Goal: Communication & Community: Connect with others

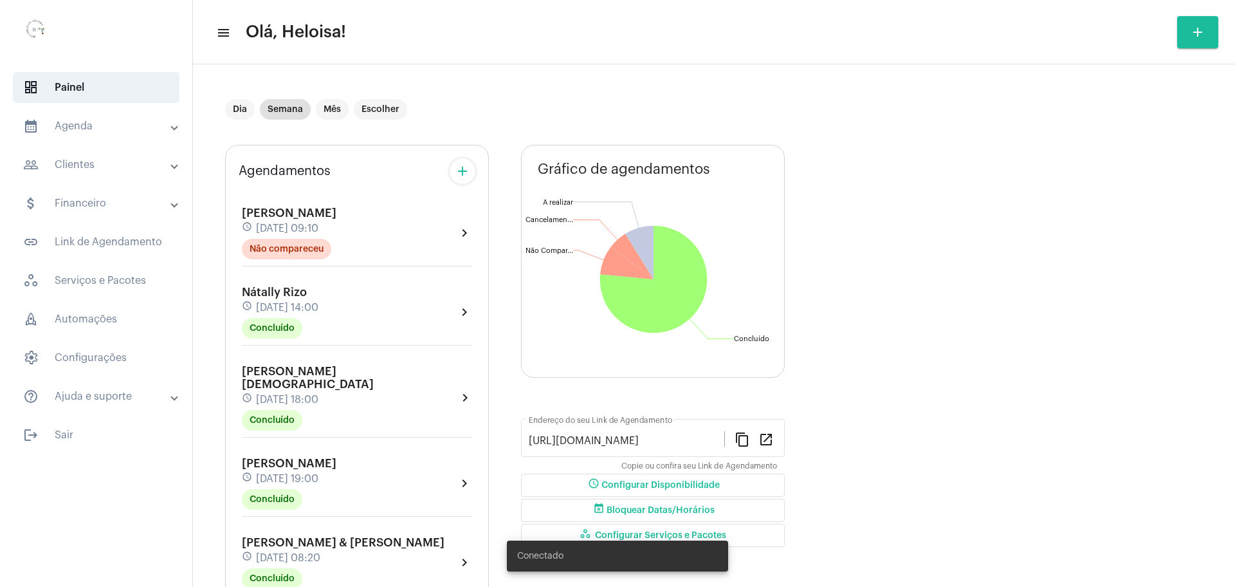
scroll to position [2338, 0]
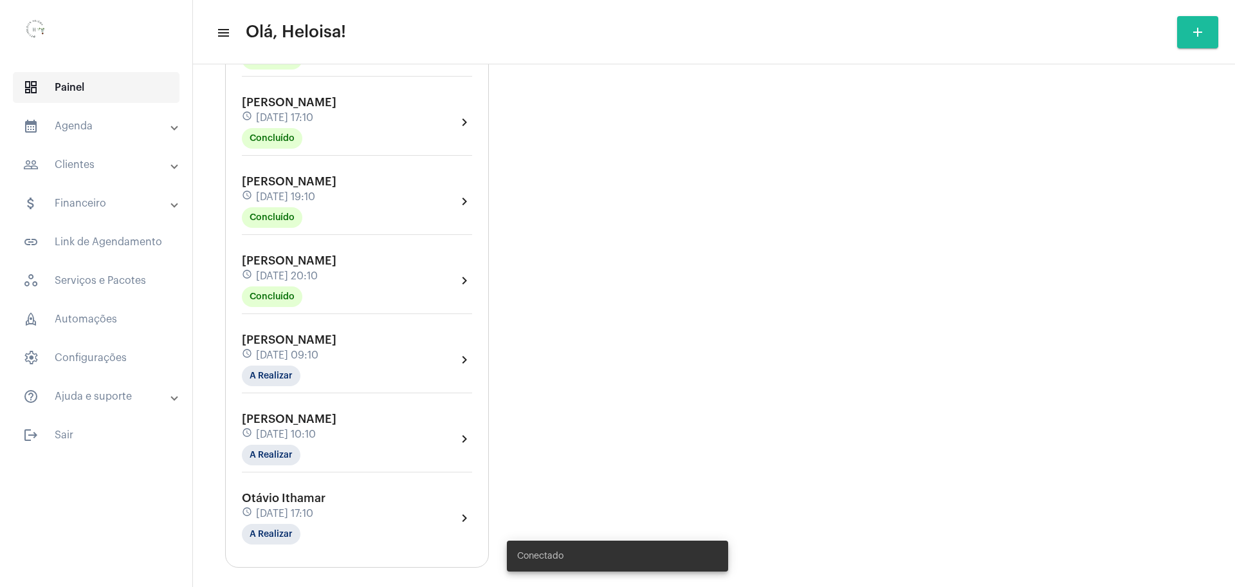
click at [57, 86] on span "dashboard Painel" at bounding box center [96, 87] width 167 height 31
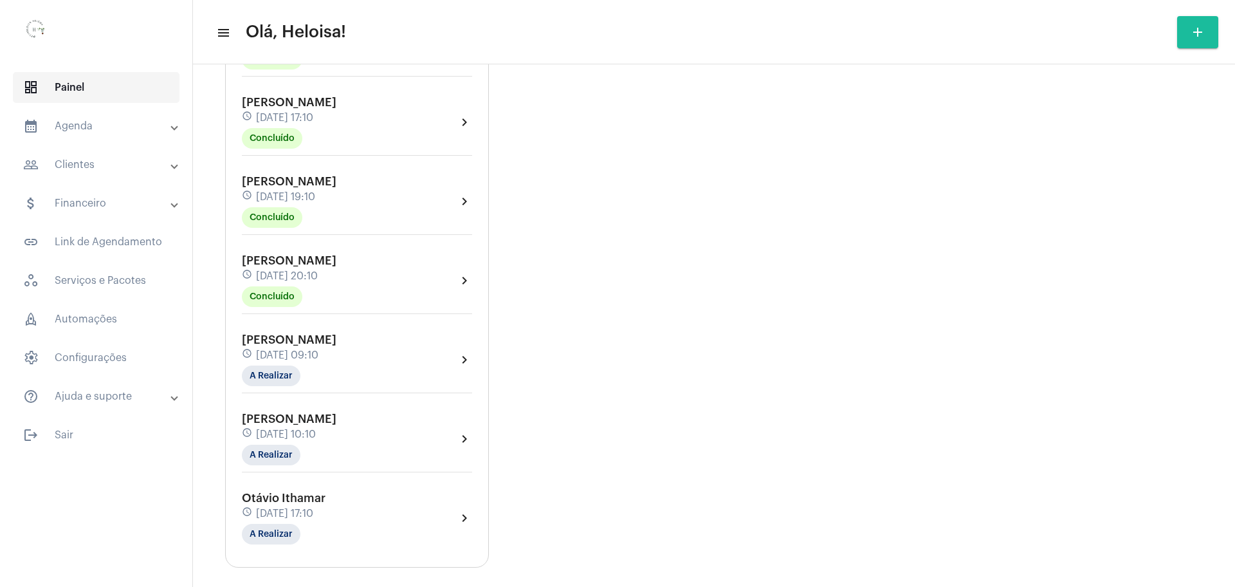
click at [79, 85] on span "dashboard Painel" at bounding box center [96, 87] width 167 height 31
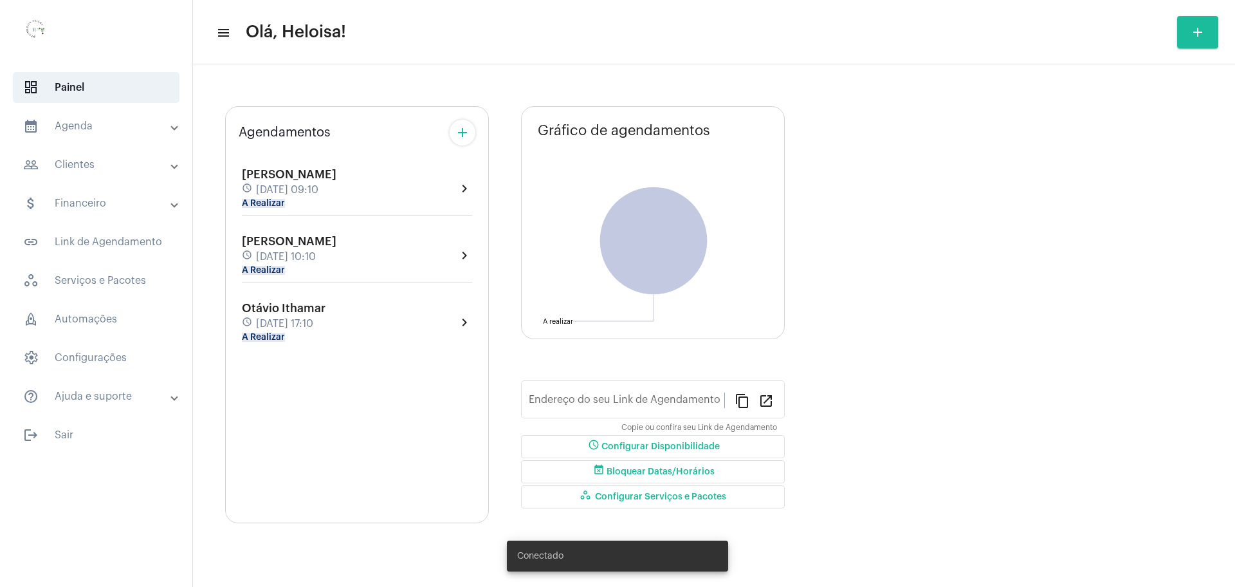
type input "[URL][DOMAIN_NAME]"
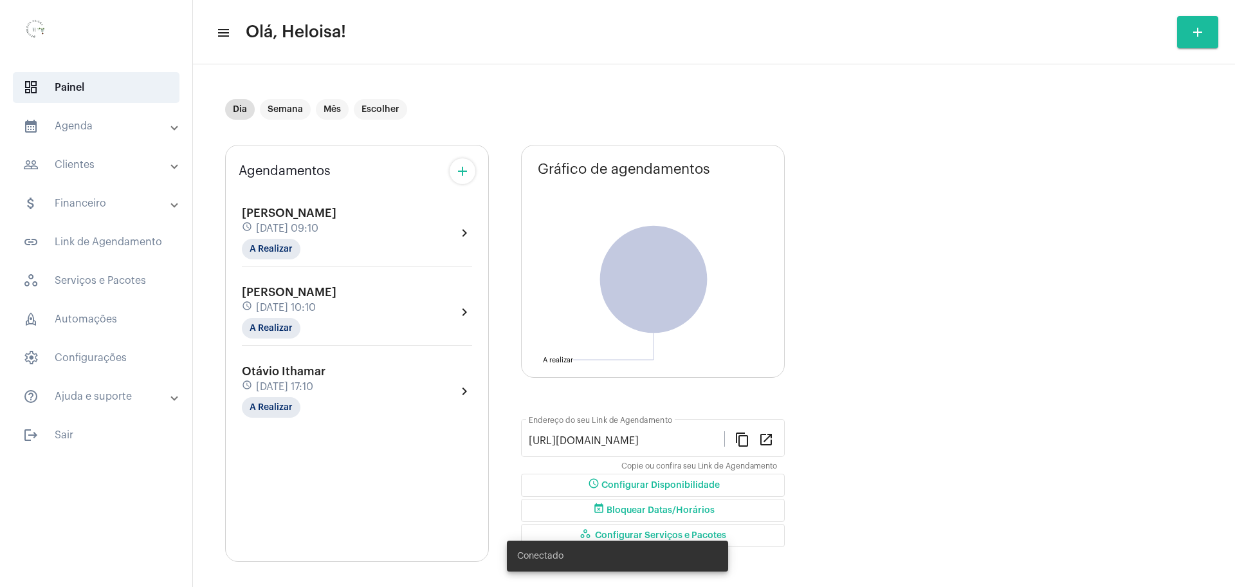
click at [295, 228] on span "[DATE] 09:10" at bounding box center [287, 229] width 62 height 12
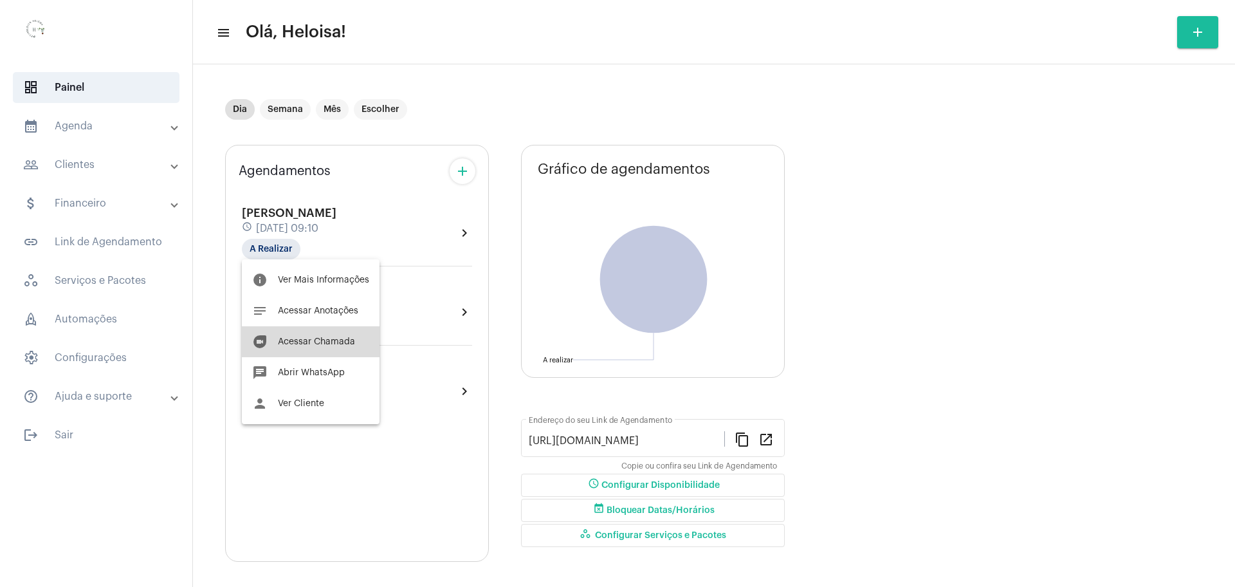
click at [331, 339] on span "Acessar Chamada" at bounding box center [316, 341] width 77 height 9
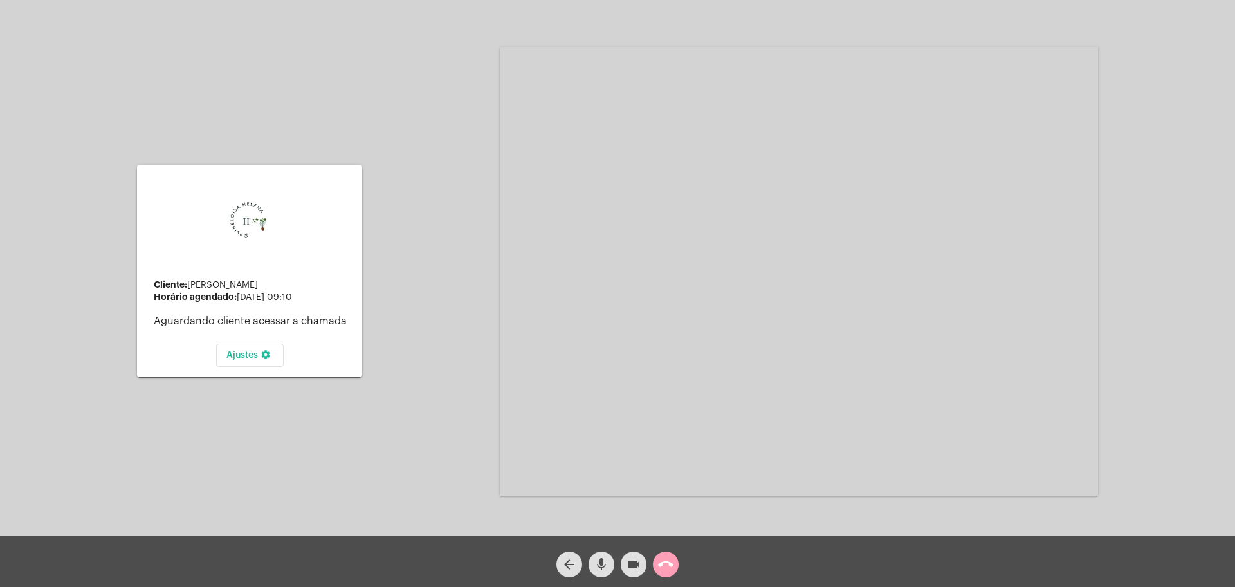
click at [663, 563] on mat-icon "call_end" at bounding box center [665, 563] width 15 height 15
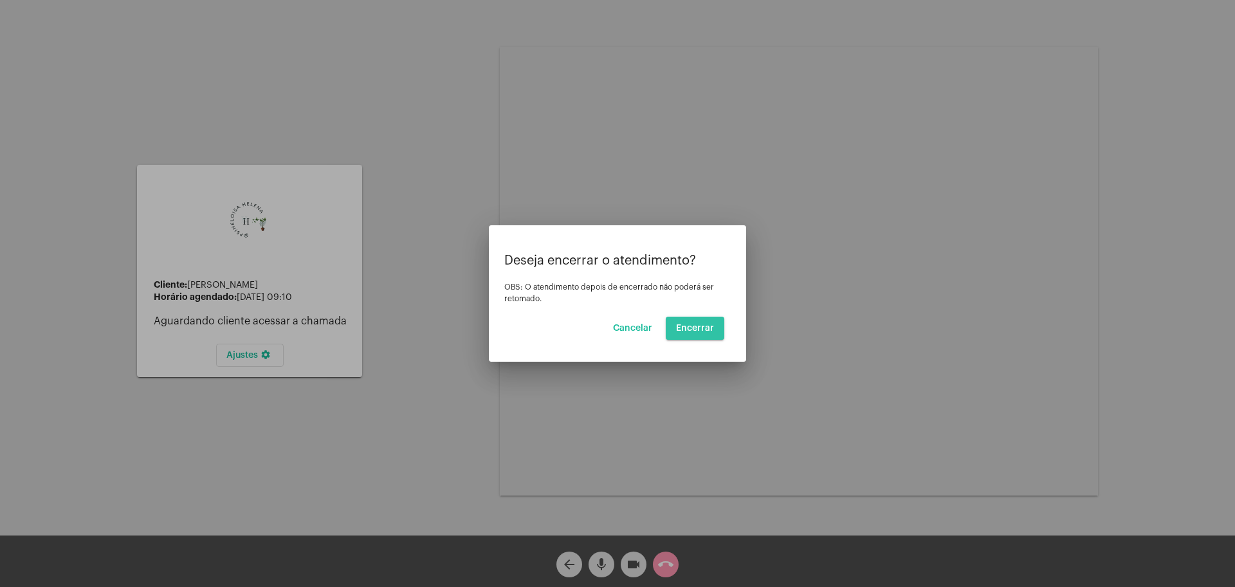
click at [698, 330] on span "Encerrar" at bounding box center [695, 327] width 38 height 9
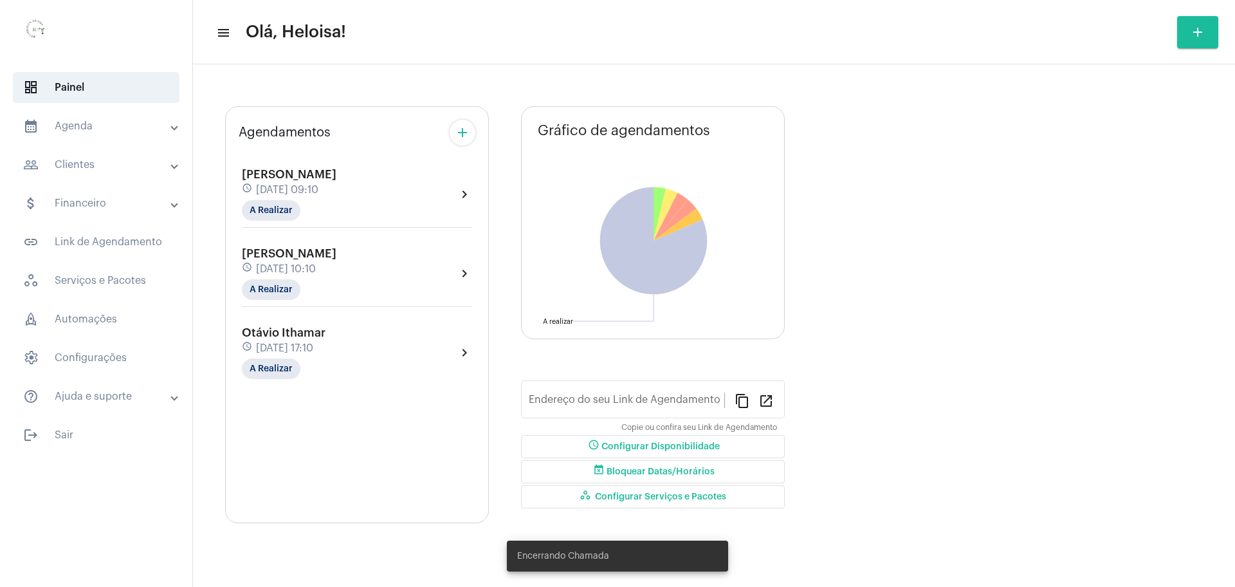
type input "[URL][DOMAIN_NAME]"
